Goal: Task Accomplishment & Management: Manage account settings

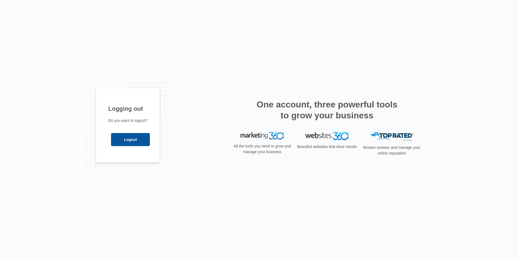
click at [139, 143] on input "Logout" at bounding box center [130, 139] width 39 height 13
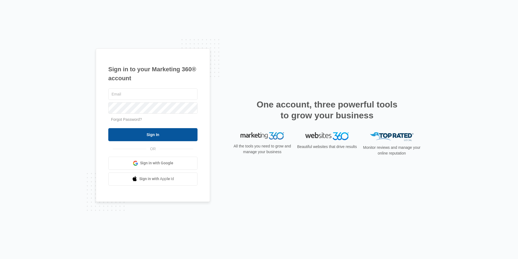
type input "allison.stephas@madwire.com"
click at [173, 134] on input "Sign In" at bounding box center [152, 134] width 89 height 13
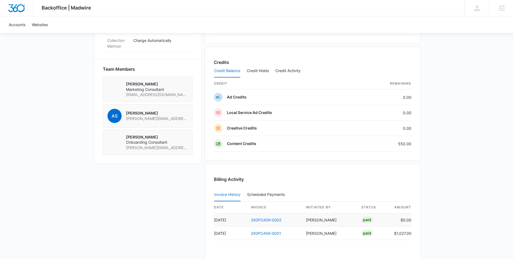
scroll to position [372, 0]
